Goal: Task Accomplishment & Management: Use online tool/utility

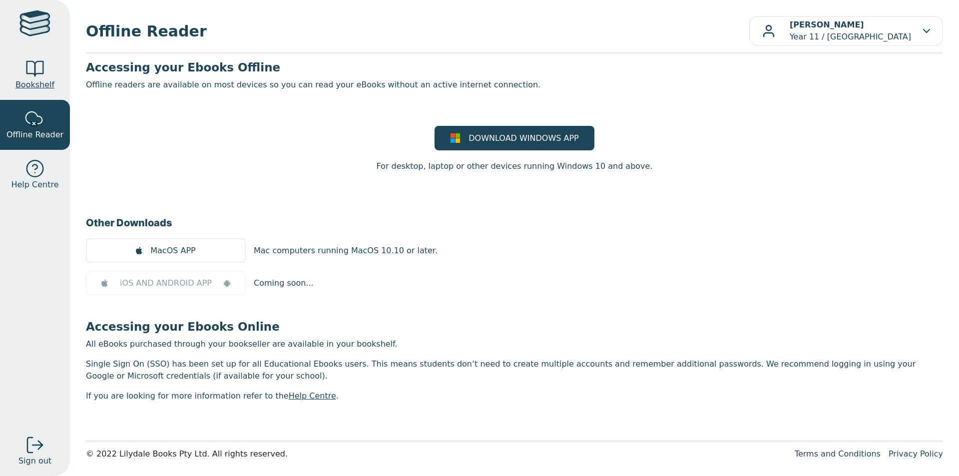
click at [53, 81] on link "Bookshelf" at bounding box center [35, 75] width 70 height 50
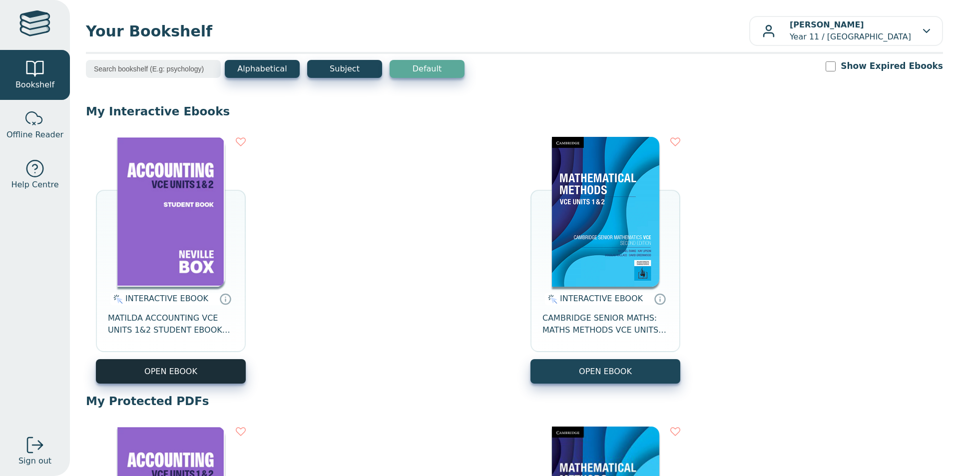
click at [127, 362] on button "OPEN EBOOK" at bounding box center [171, 371] width 150 height 24
